Goal: Navigation & Orientation: Find specific page/section

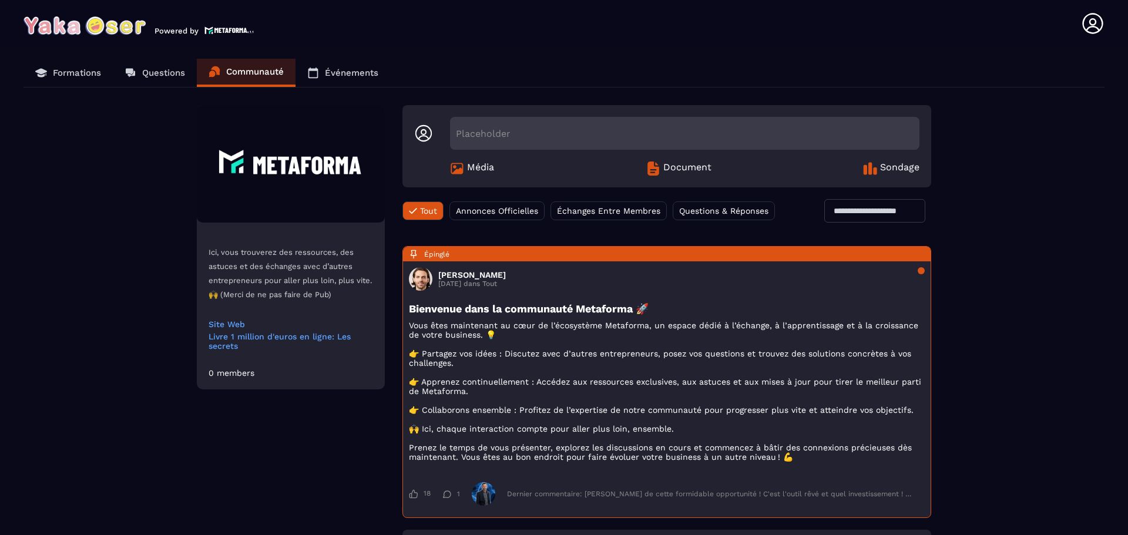
click at [147, 72] on p "Questions" at bounding box center [163, 73] width 43 height 11
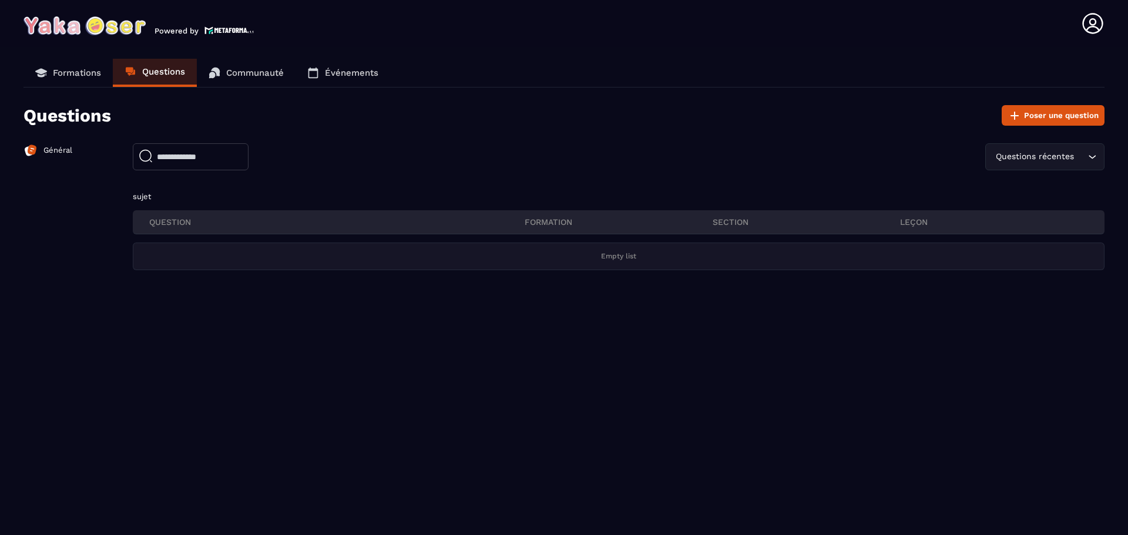
click at [224, 153] on input "text" at bounding box center [191, 156] width 116 height 27
type input "**********"
click at [1026, 152] on div "Questions récentes" at bounding box center [1048, 156] width 75 height 13
click at [1060, 184] on p "Questions récentes" at bounding box center [1054, 182] width 75 height 12
click at [1012, 113] on icon at bounding box center [1014, 116] width 14 height 14
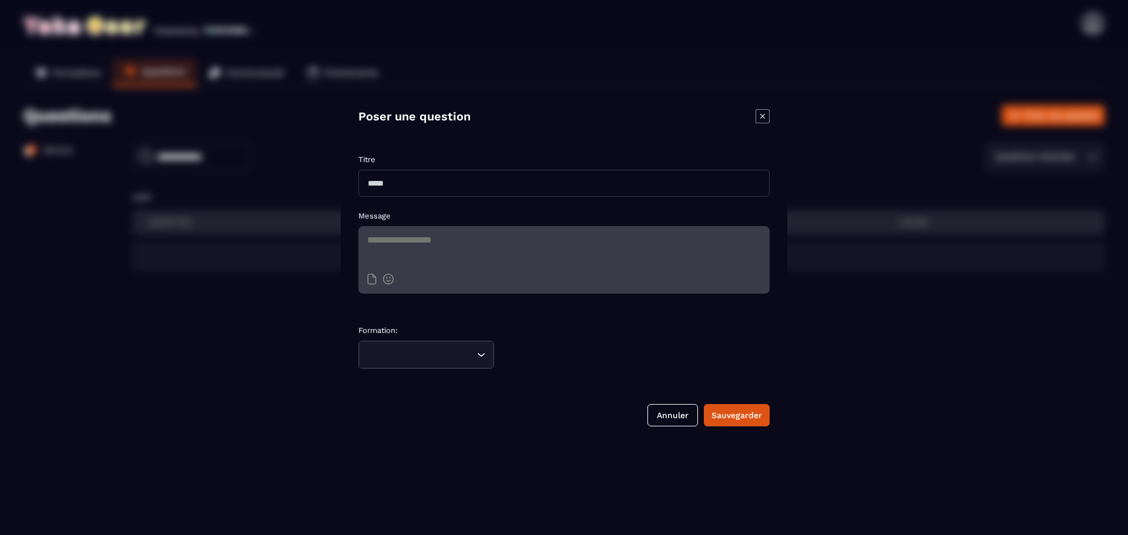
click at [767, 110] on icon "Modal window" at bounding box center [762, 116] width 14 height 14
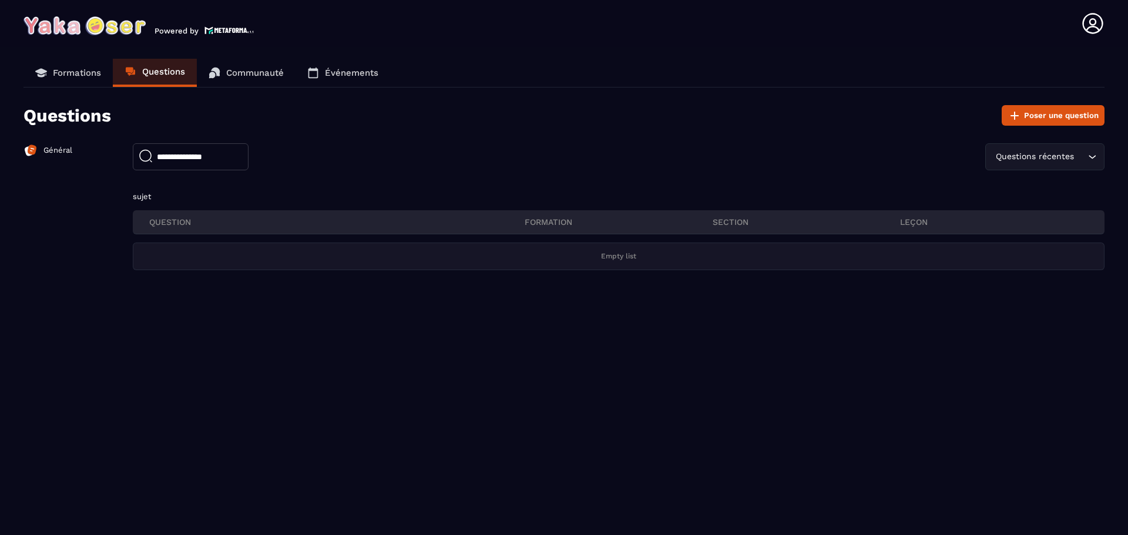
click at [31, 153] on img at bounding box center [30, 150] width 14 height 14
click at [48, 147] on p "Général" at bounding box center [57, 150] width 29 height 11
click at [89, 85] on link "Formations" at bounding box center [67, 73] width 89 height 28
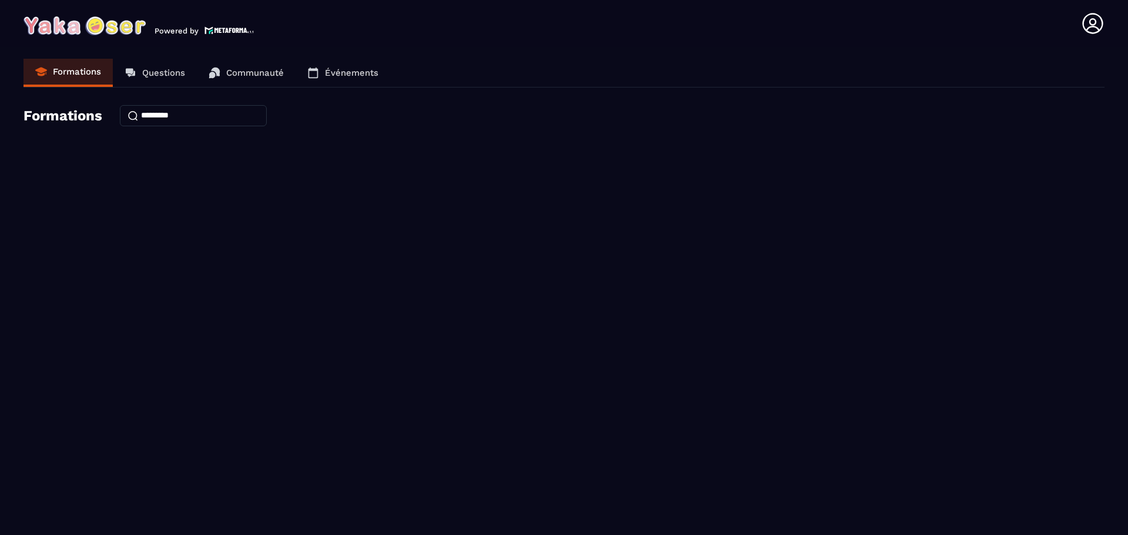
click at [355, 68] on p "Événements" at bounding box center [351, 73] width 53 height 11
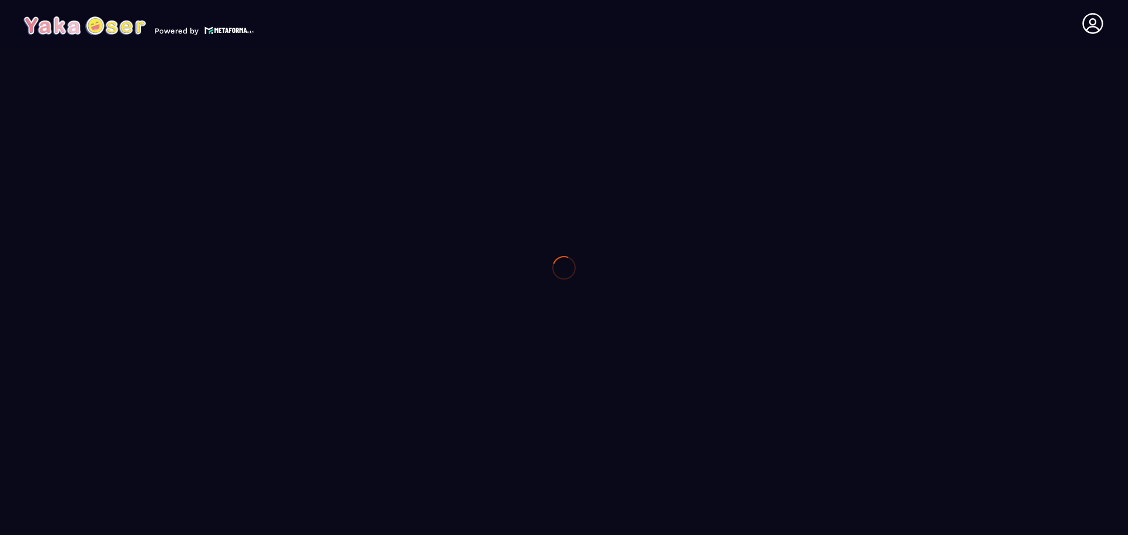
click at [253, 70] on div at bounding box center [564, 267] width 1128 height 535
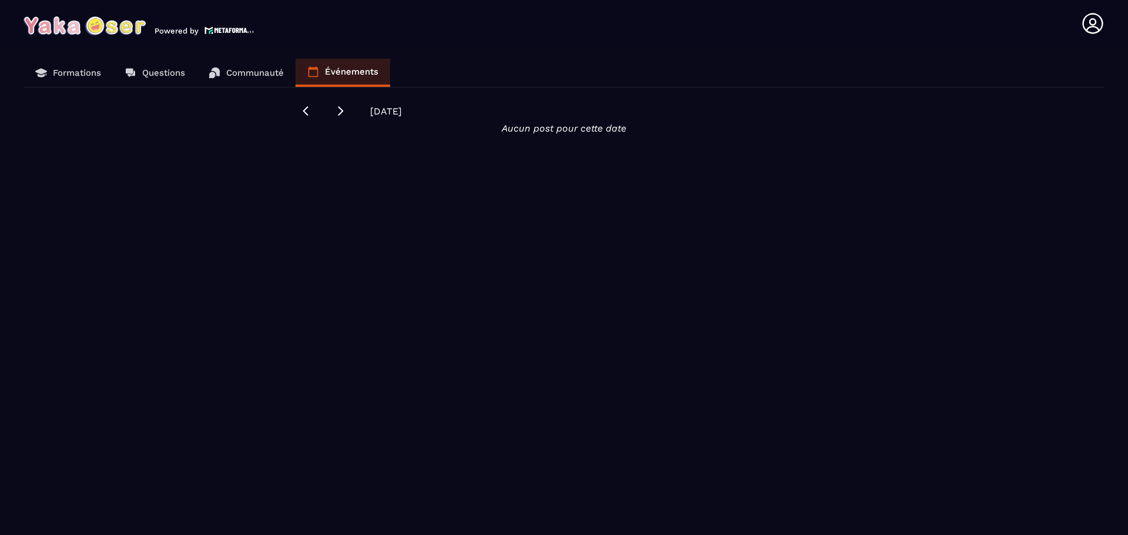
click at [140, 71] on link "Questions" at bounding box center [155, 73] width 84 height 28
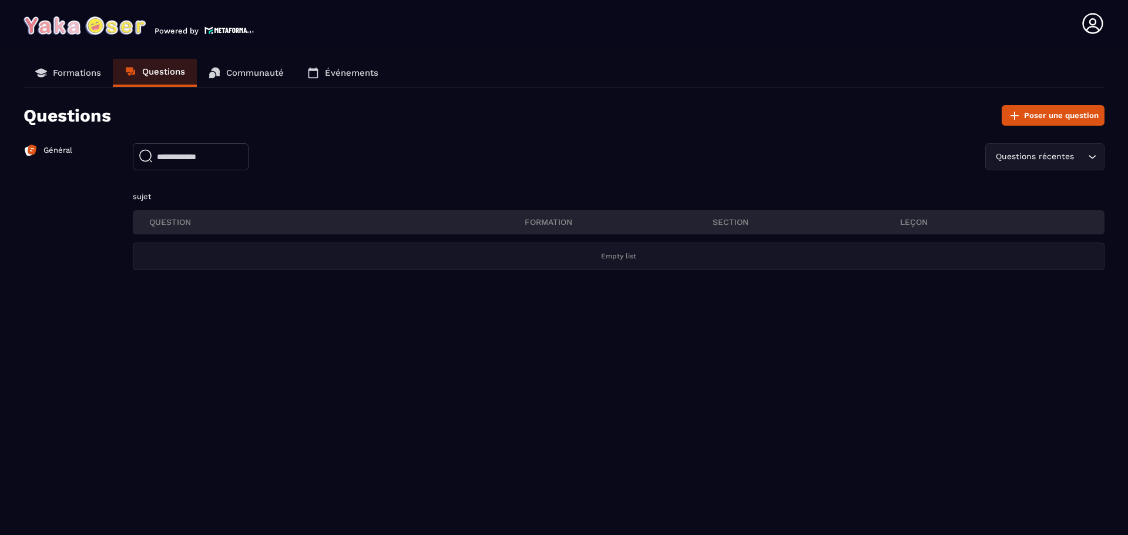
click at [67, 63] on link "Formations" at bounding box center [67, 73] width 89 height 28
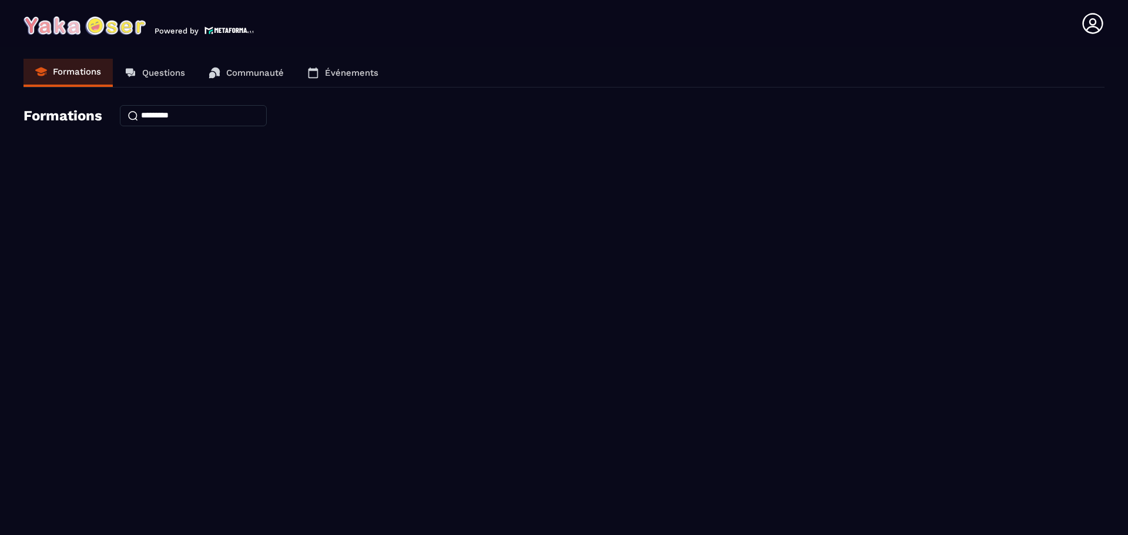
click at [140, 72] on link "Questions" at bounding box center [155, 73] width 84 height 28
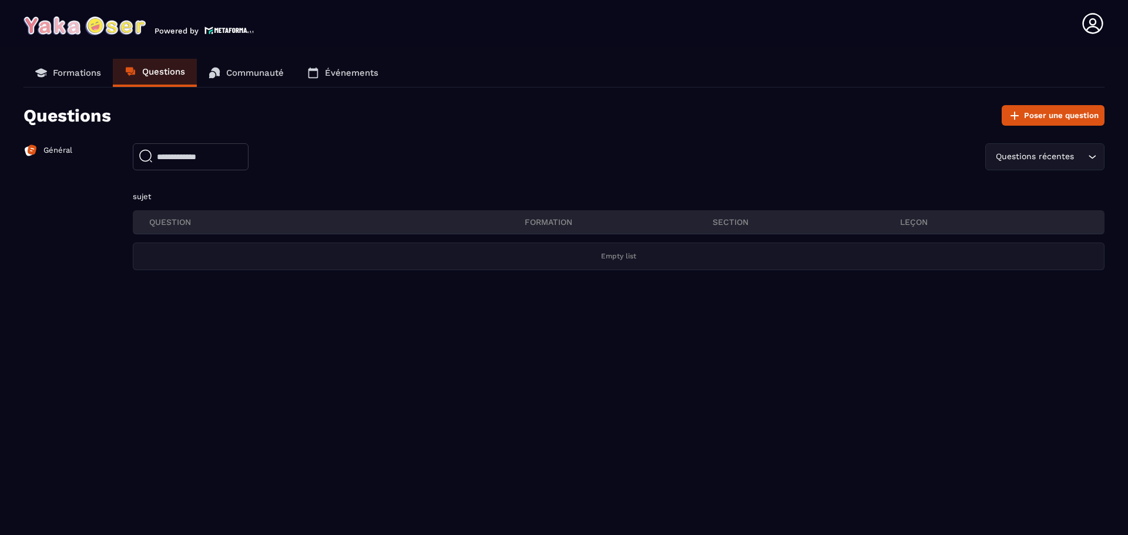
click at [62, 150] on p "Général" at bounding box center [57, 150] width 29 height 11
click at [266, 72] on p "Communauté" at bounding box center [255, 73] width 58 height 11
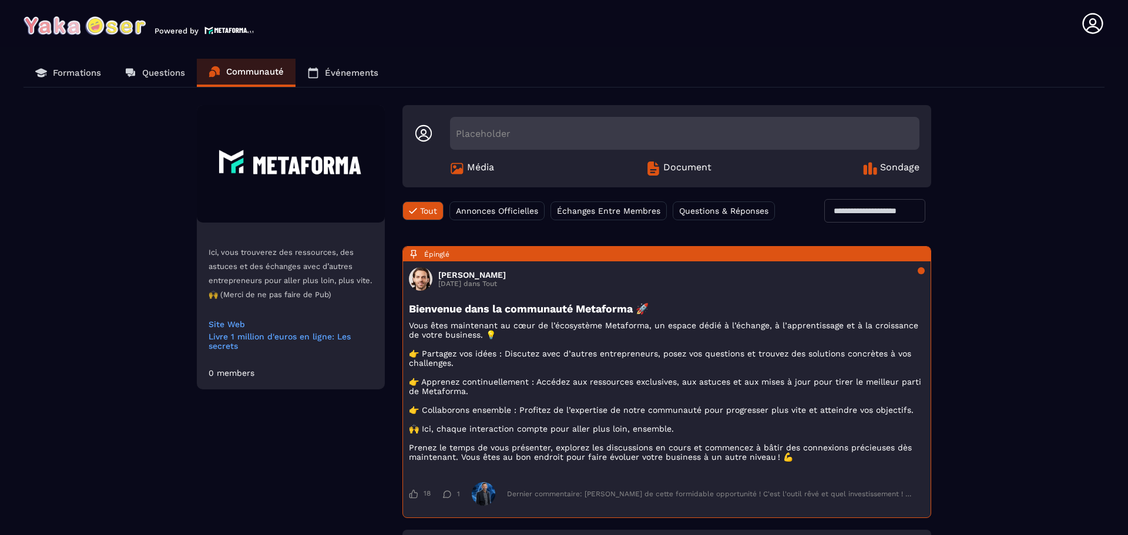
click at [362, 73] on p "Événements" at bounding box center [351, 73] width 53 height 11
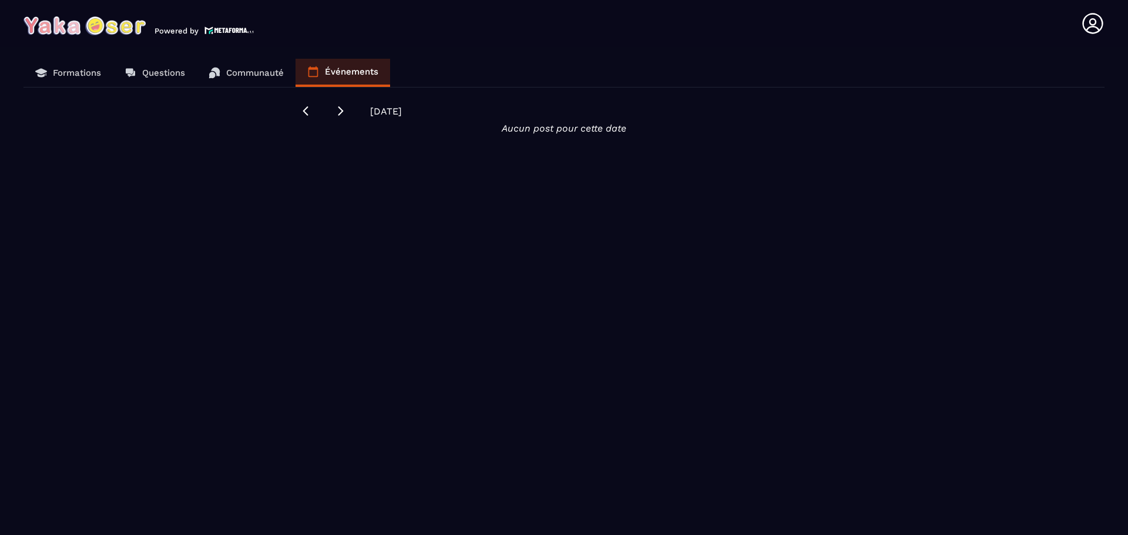
click at [73, 187] on div "Formations Questions Communauté Événements [DATE] Aucun post pour cette date" at bounding box center [564, 298] width 1104 height 479
click at [106, 22] on img at bounding box center [84, 25] width 122 height 19
click at [237, 32] on img at bounding box center [228, 30] width 49 height 10
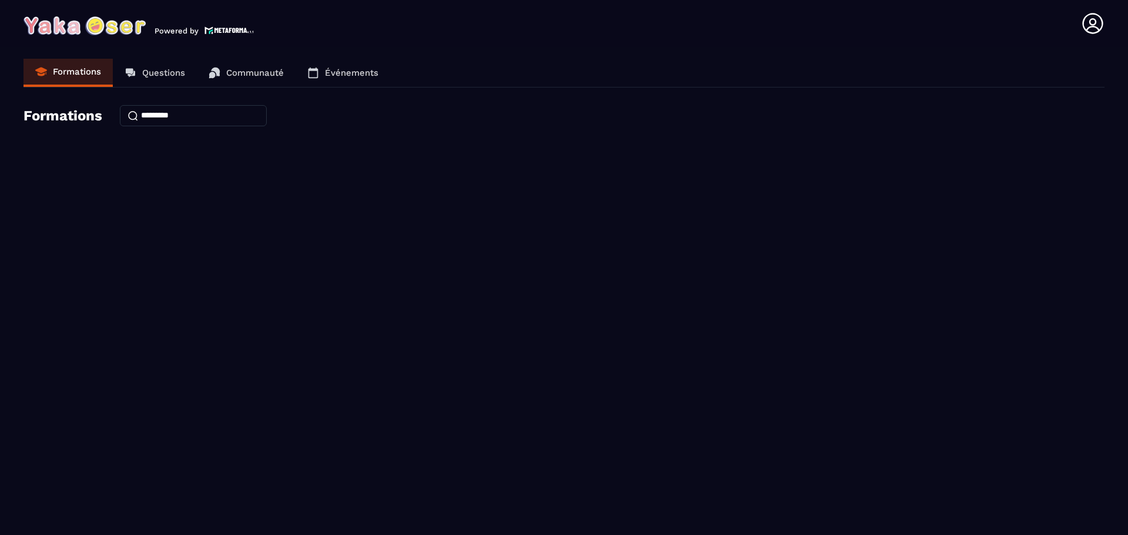
click at [226, 29] on img at bounding box center [228, 30] width 49 height 10
click at [106, 29] on img at bounding box center [84, 25] width 122 height 19
click at [77, 22] on img at bounding box center [84, 25] width 122 height 19
click at [1094, 22] on icon at bounding box center [1092, 23] width 23 height 23
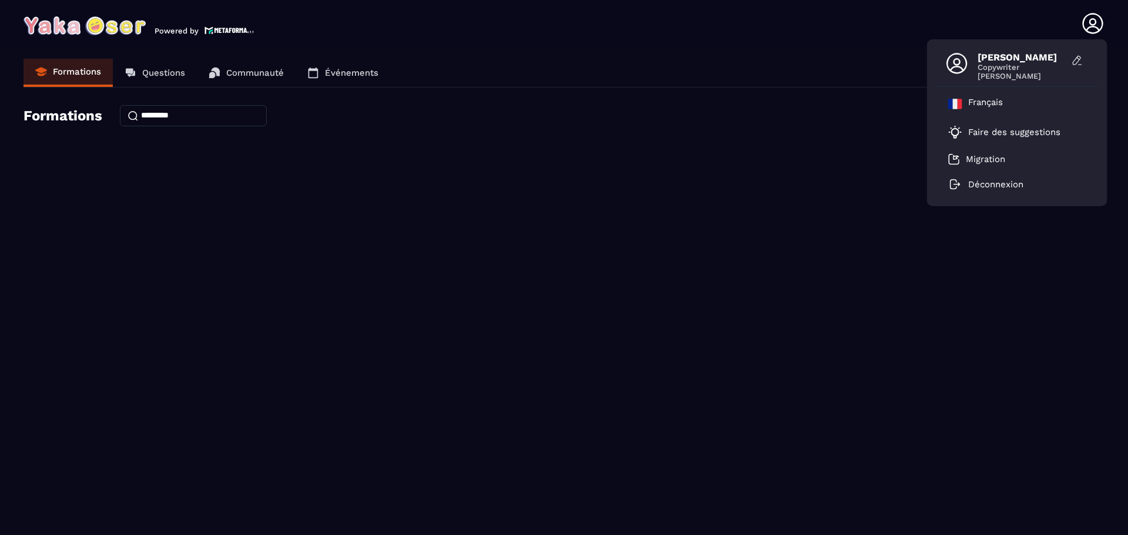
click at [1090, 25] on icon at bounding box center [1092, 23] width 23 height 23
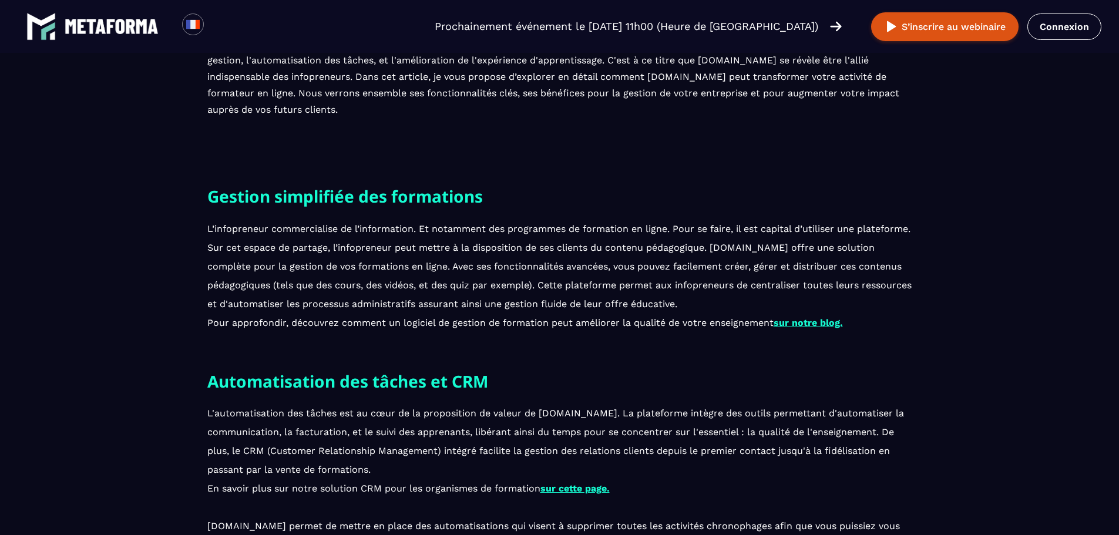
scroll to position [352, 0]
